Goal: Information Seeking & Learning: Learn about a topic

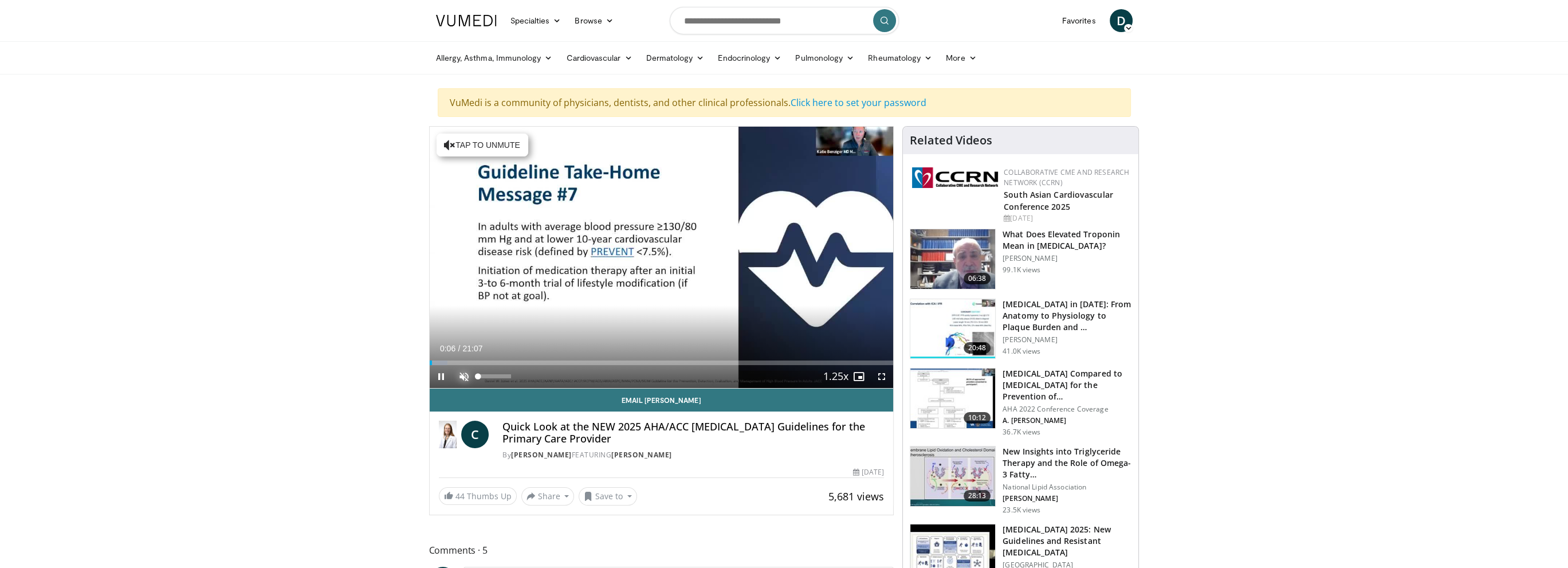
click at [466, 374] on span "Video Player" at bounding box center [464, 377] width 23 height 23
